Goal: Check status: Check status

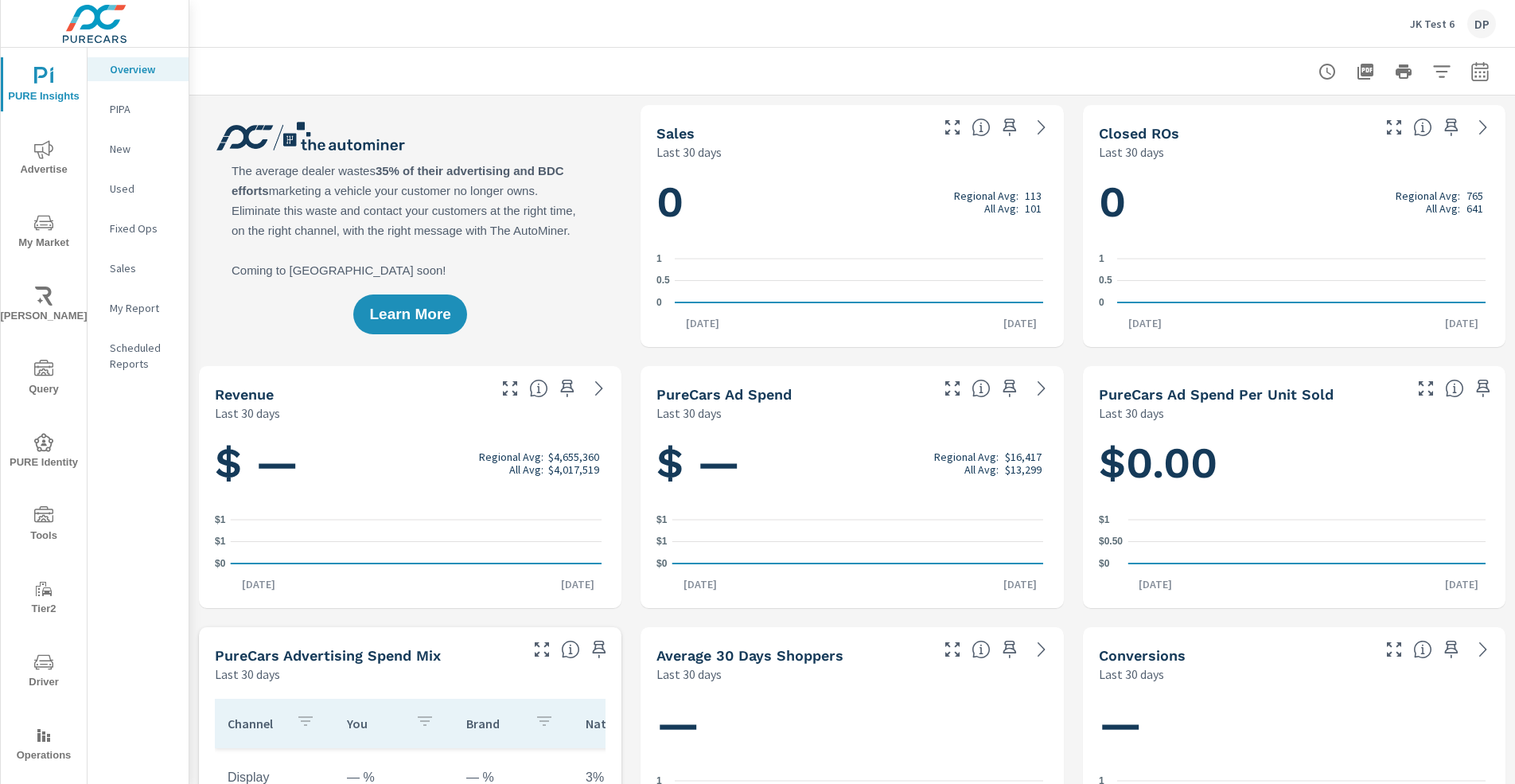
scroll to position [1, 0]
click at [42, 738] on rect "nav menu" at bounding box center [44, 738] width 3 height 6
